Goal: Transaction & Acquisition: Obtain resource

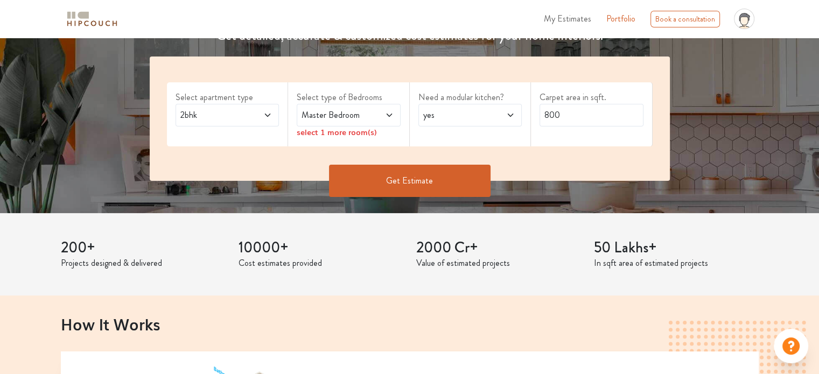
scroll to position [176, 0]
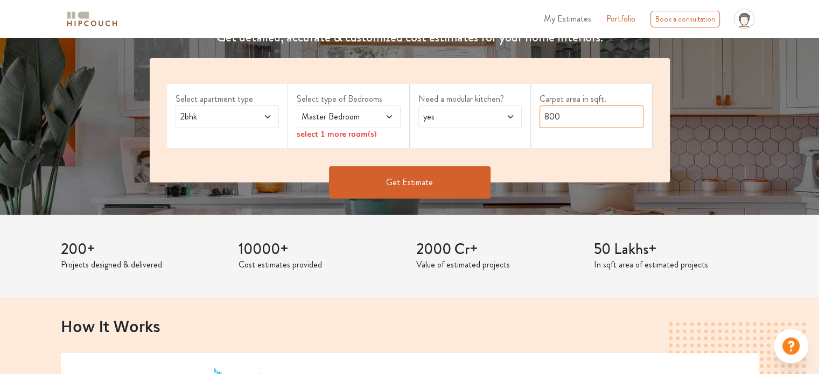
click at [577, 117] on input "800" at bounding box center [592, 117] width 104 height 23
type input "8"
type input "1600"
click at [263, 121] on span at bounding box center [260, 116] width 24 height 13
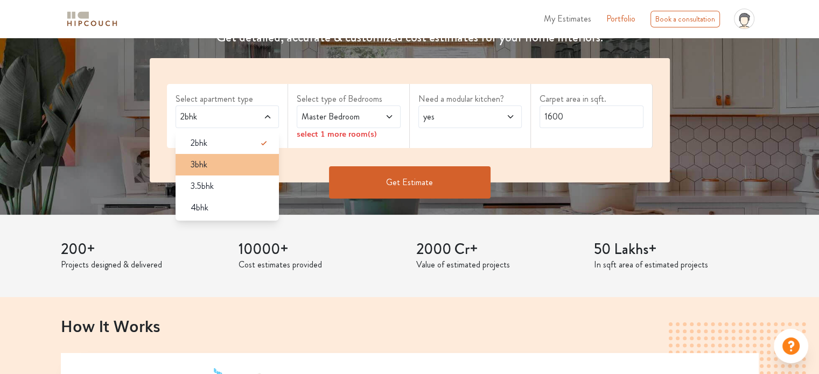
click at [209, 163] on div "3bhk" at bounding box center [230, 164] width 97 height 13
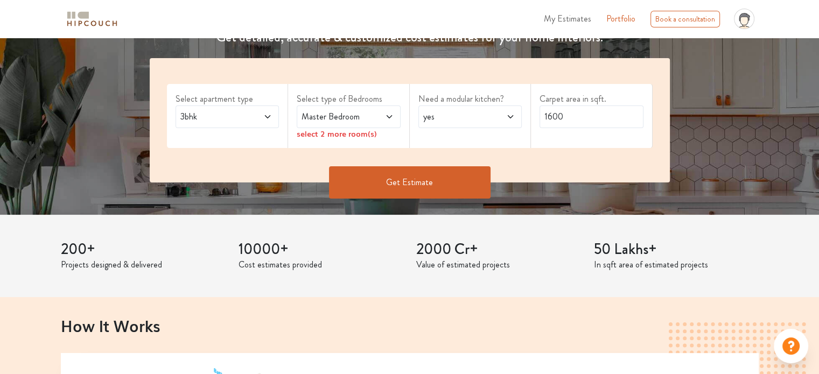
click at [370, 120] on span at bounding box center [382, 116] width 24 height 13
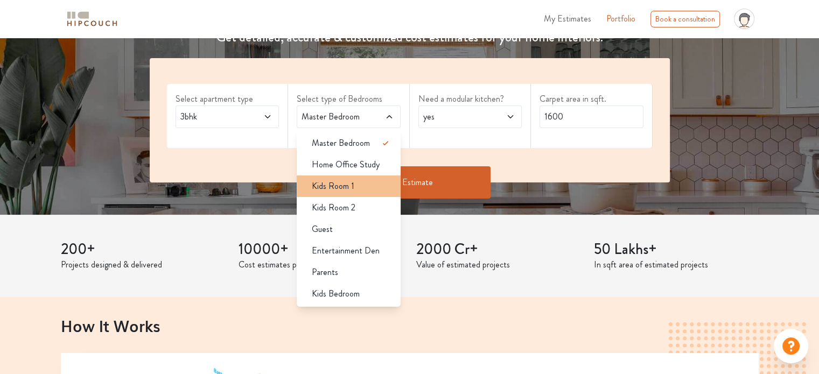
click at [343, 187] on span "Kids Room 1" at bounding box center [333, 186] width 43 height 13
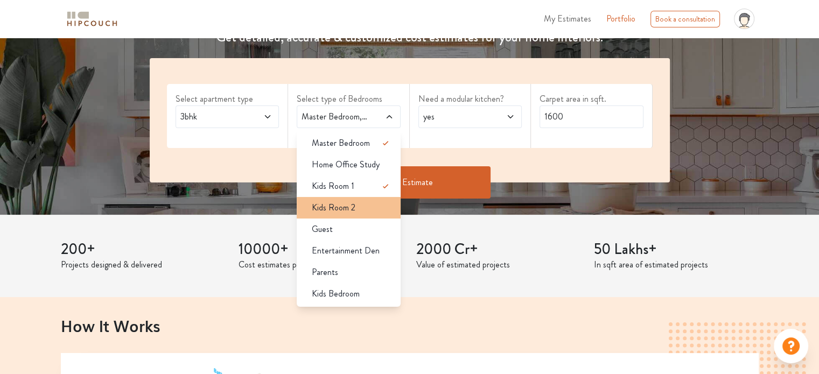
click at [343, 208] on span "Kids Room 2" at bounding box center [334, 207] width 44 height 13
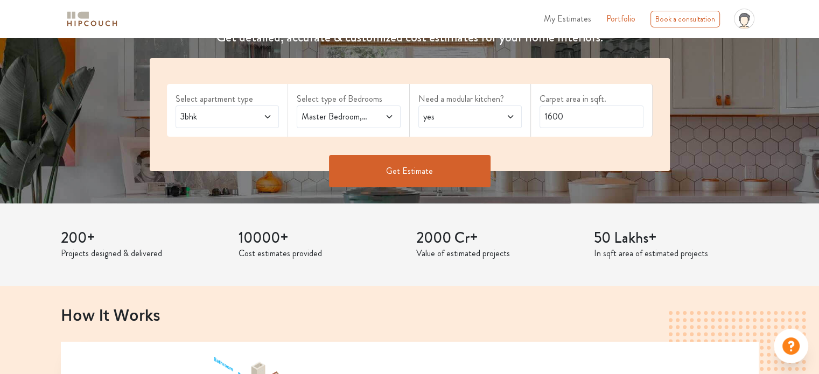
click at [390, 115] on icon at bounding box center [389, 117] width 9 height 9
click at [509, 117] on icon at bounding box center [510, 117] width 9 height 9
click at [411, 174] on button "Get Estimate" at bounding box center [410, 171] width 162 height 32
